Goal: Information Seeking & Learning: Learn about a topic

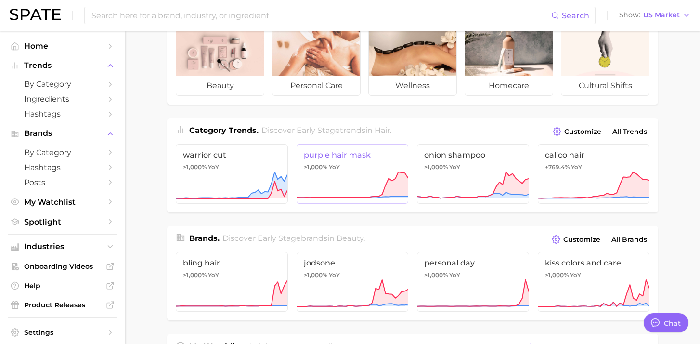
scroll to position [48, 0]
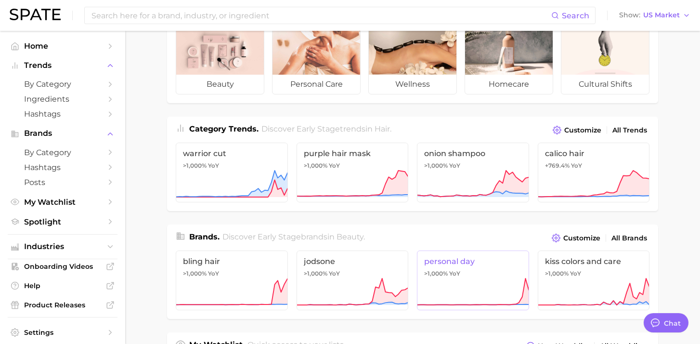
click at [470, 264] on span "personal day" at bounding box center [473, 261] width 98 height 9
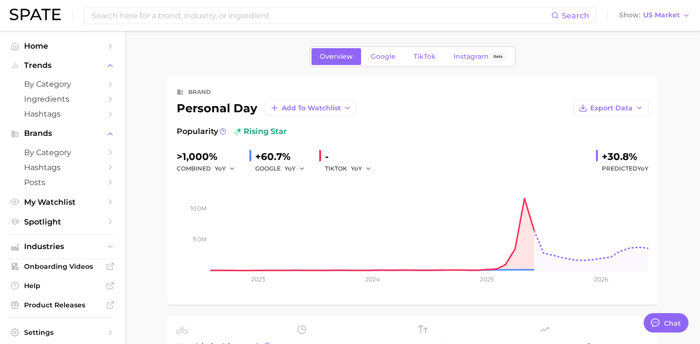
type textarea "x"
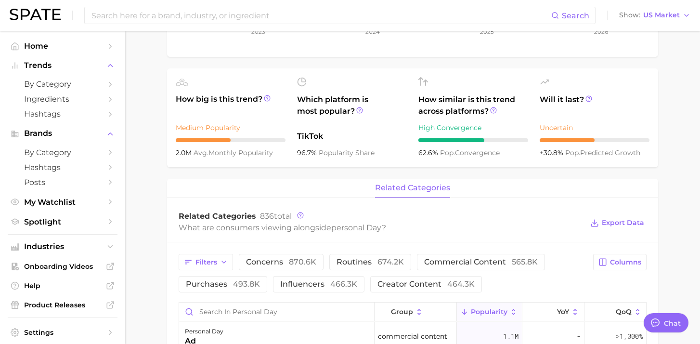
scroll to position [177, 0]
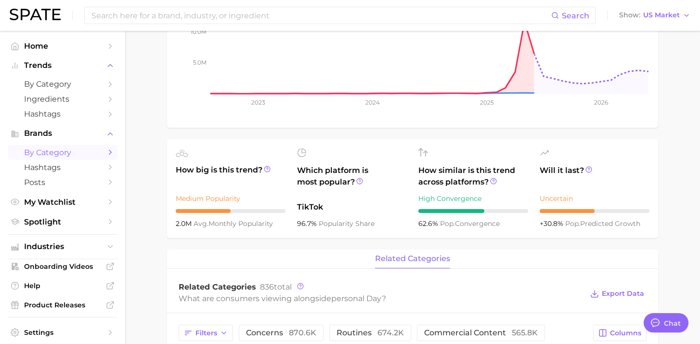
click at [113, 156] on icon "Sidebar" at bounding box center [110, 152] width 9 height 9
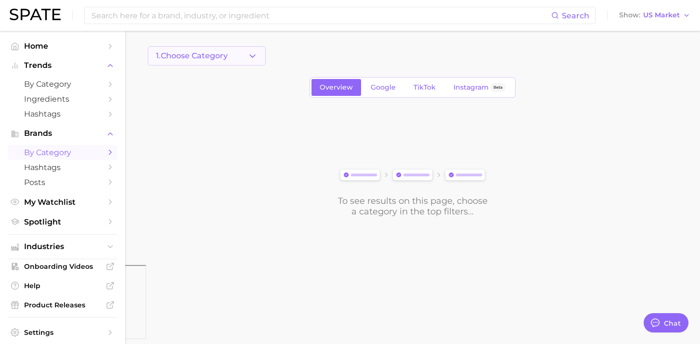
click at [250, 61] on button "1. Choose Category" at bounding box center [207, 55] width 118 height 19
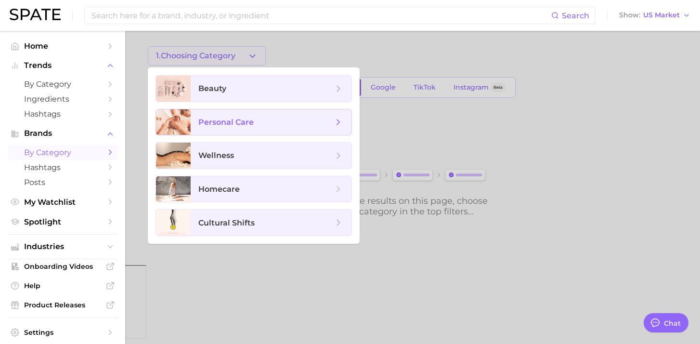
click at [338, 119] on icon at bounding box center [338, 122] width 11 height 11
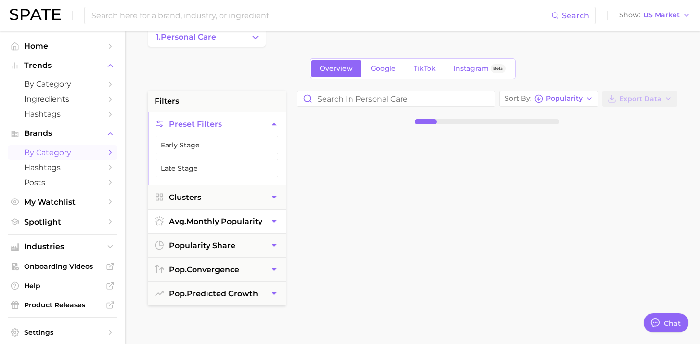
scroll to position [23, 0]
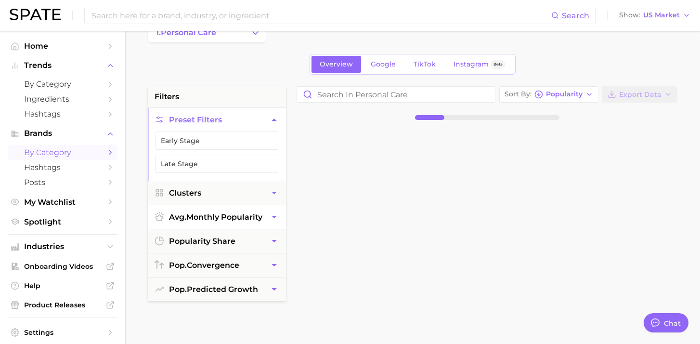
click at [265, 218] on button "avg. monthly popularity" at bounding box center [217, 217] width 138 height 24
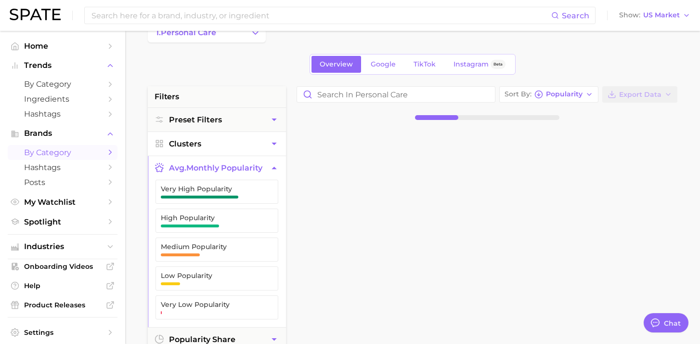
click at [276, 144] on icon "button" at bounding box center [274, 144] width 10 height 10
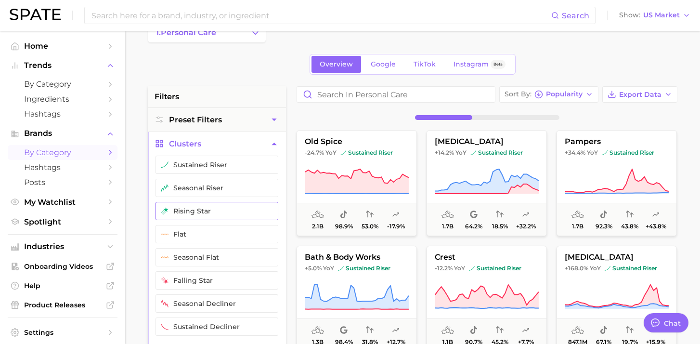
click at [211, 205] on button "rising star" at bounding box center [217, 211] width 123 height 18
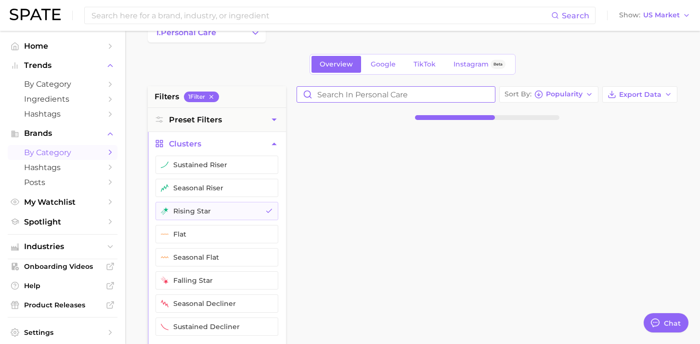
click at [389, 96] on input "Search in personal care" at bounding box center [396, 94] width 198 height 15
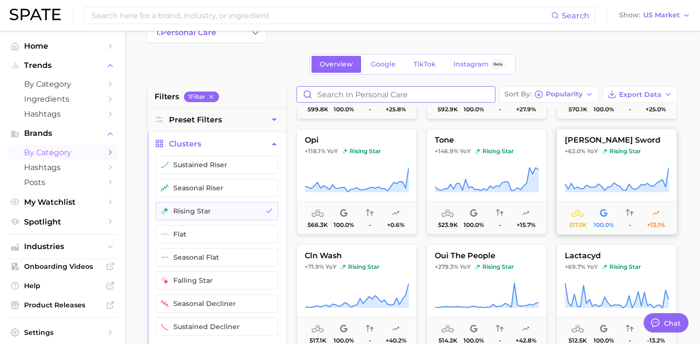
scroll to position [329, 0]
click at [613, 161] on button "[PERSON_NAME] sword +62.0% YoY rising star 517.5k 100.0% - +13.1%" at bounding box center [617, 181] width 120 height 106
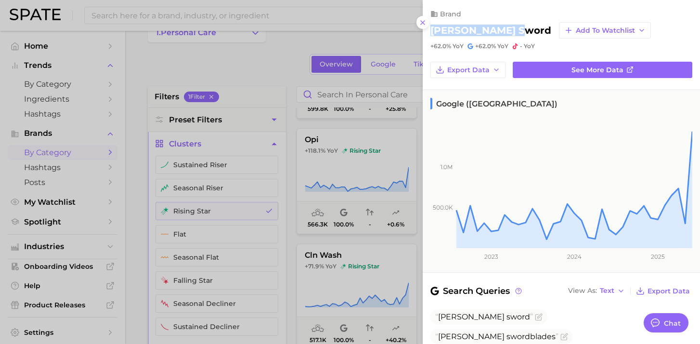
drag, startPoint x: 515, startPoint y: 29, endPoint x: 432, endPoint y: 27, distance: 82.9
click at [432, 27] on h2 "[PERSON_NAME] sword" at bounding box center [491, 31] width 121 height 12
copy h2 "[PERSON_NAME] sword"
